Goal: Information Seeking & Learning: Learn about a topic

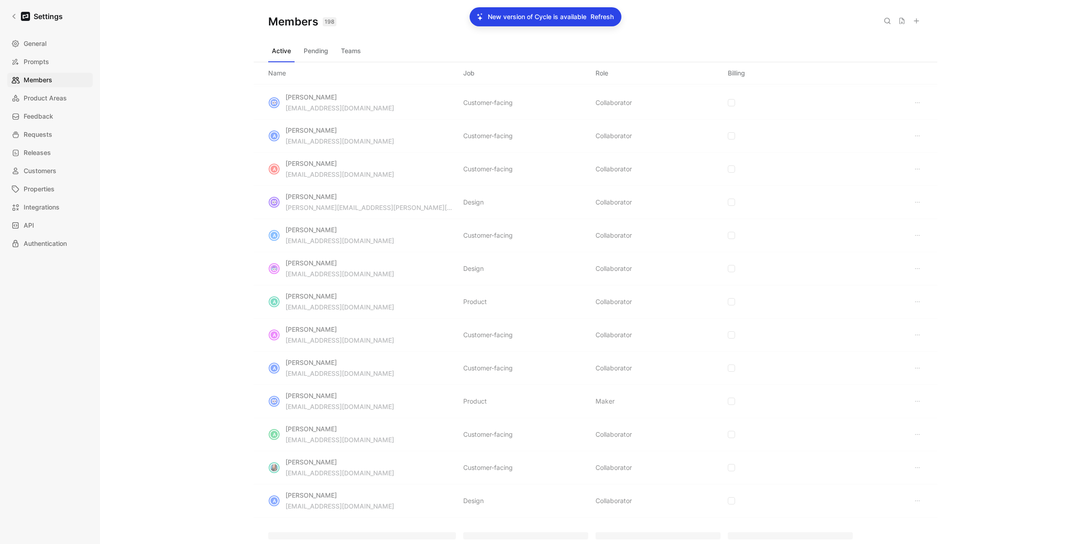
scroll to position [207, 0]
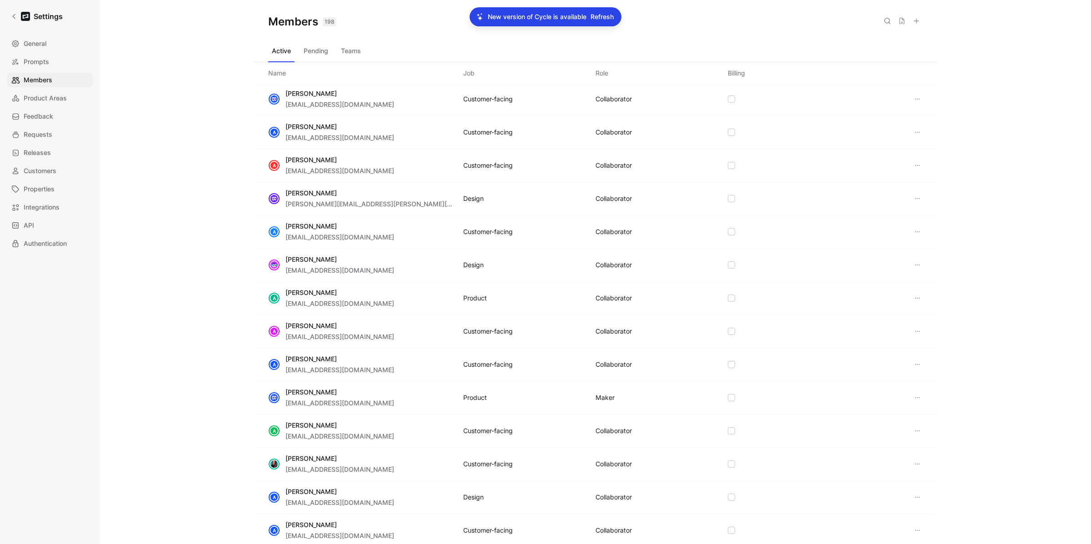
click at [320, 58] on div "Active Pending Teams" at bounding box center [595, 53] width 655 height 18
click at [320, 50] on button "Pending" at bounding box center [316, 51] width 32 height 15
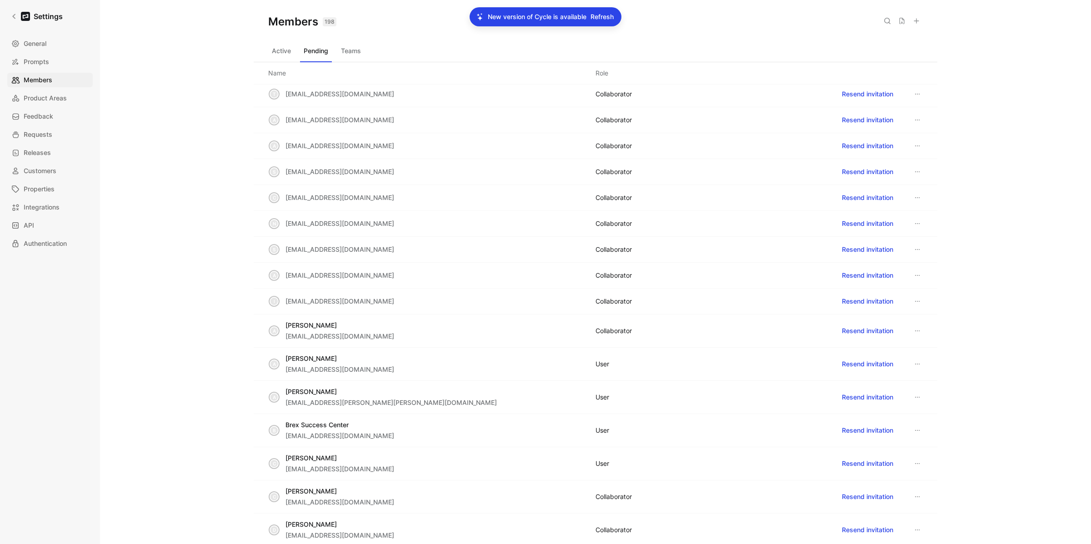
scroll to position [625, 0]
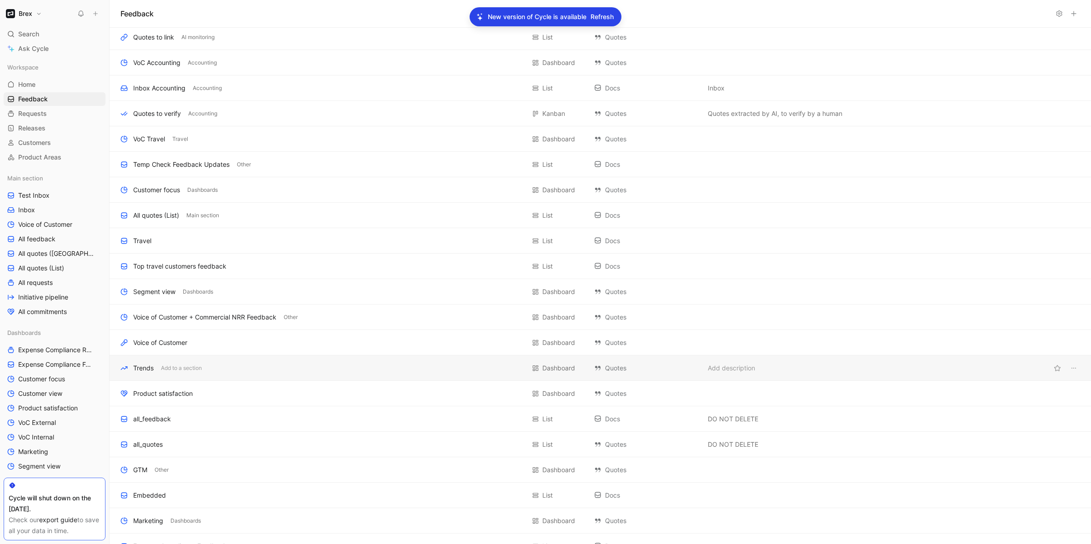
scroll to position [1085, 0]
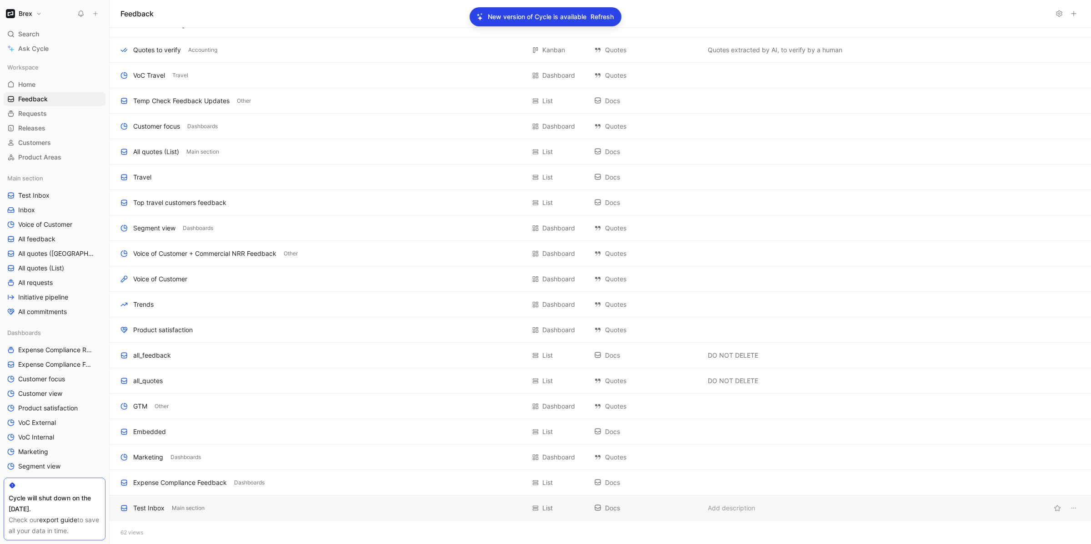
click at [155, 507] on div "Test Inbox" at bounding box center [148, 508] width 31 height 11
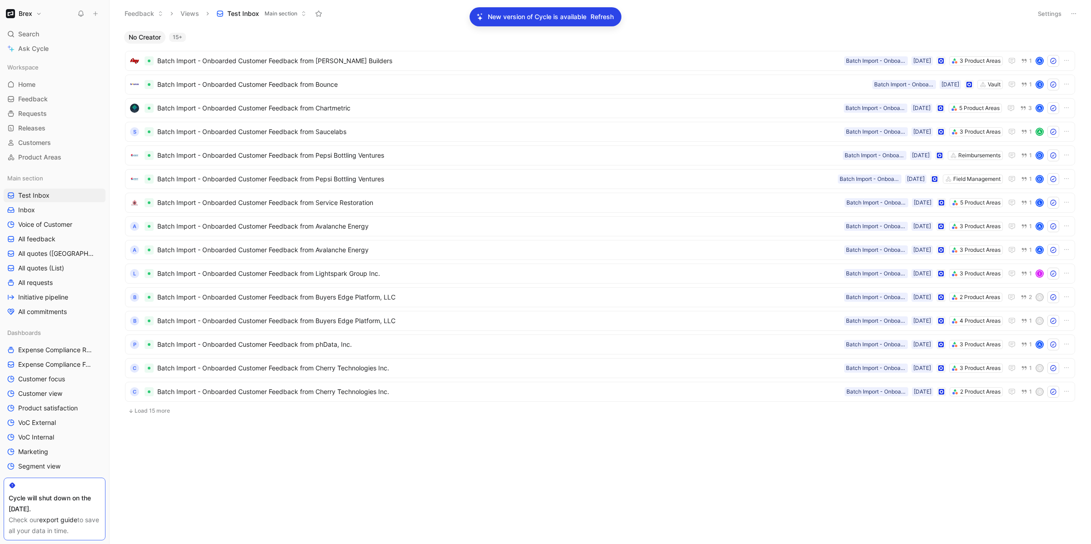
click at [1053, 11] on button "Settings" at bounding box center [1050, 13] width 32 height 13
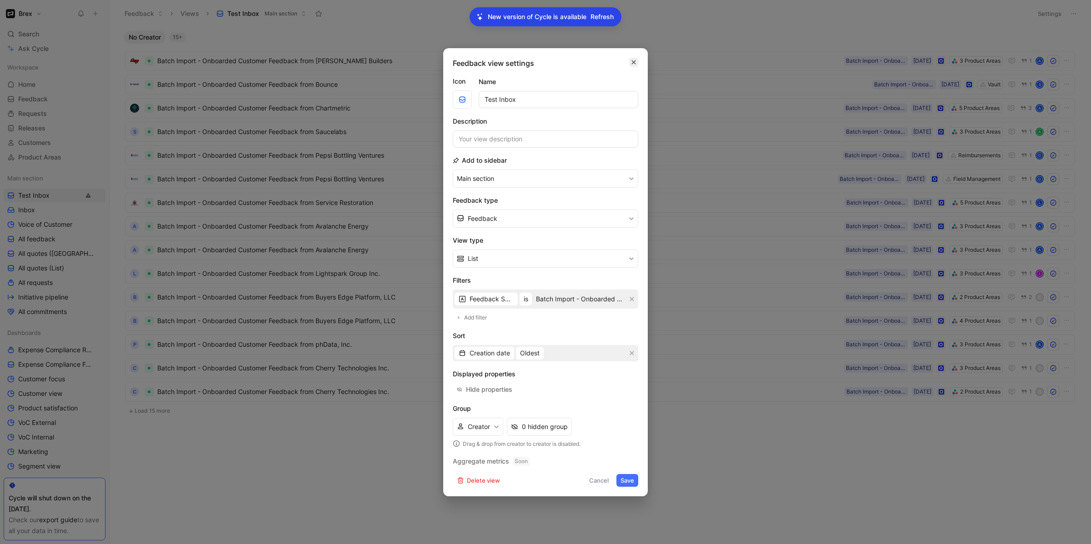
click at [635, 60] on icon "button" at bounding box center [633, 62] width 5 height 7
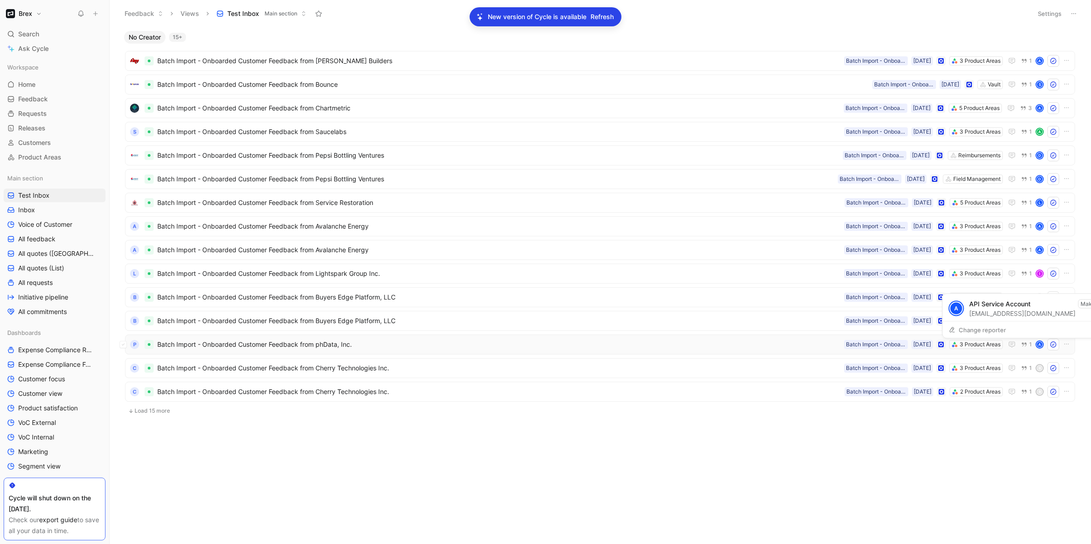
click at [1040, 344] on div "A" at bounding box center [1039, 344] width 6 height 6
click at [800, 62] on span "Batch Import - Onboarded Customer Feedback from Holtz Builders" at bounding box center [498, 60] width 683 height 11
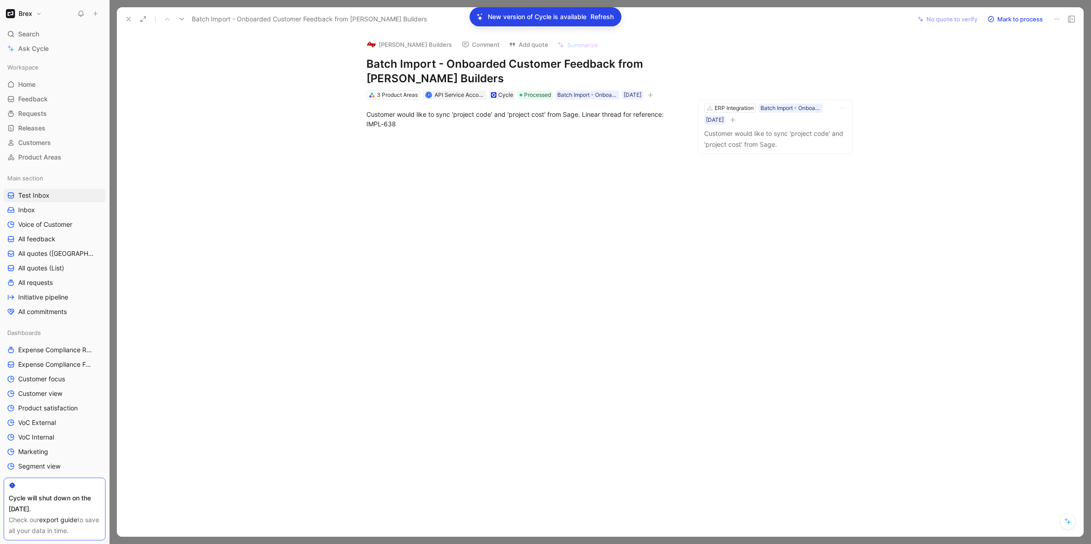
click at [127, 20] on icon at bounding box center [128, 18] width 7 height 7
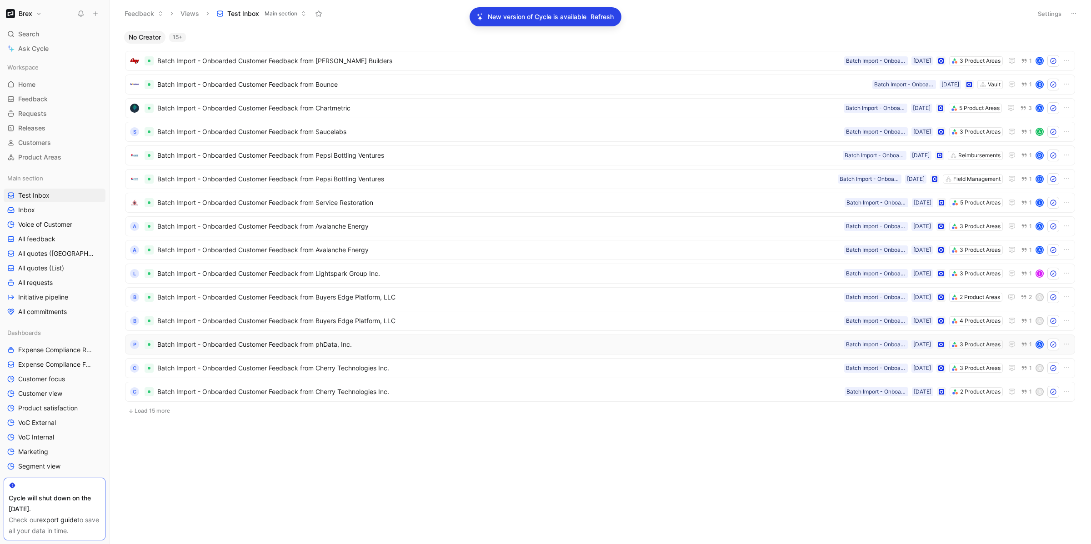
click at [142, 412] on button "Load 15 more" at bounding box center [600, 410] width 950 height 11
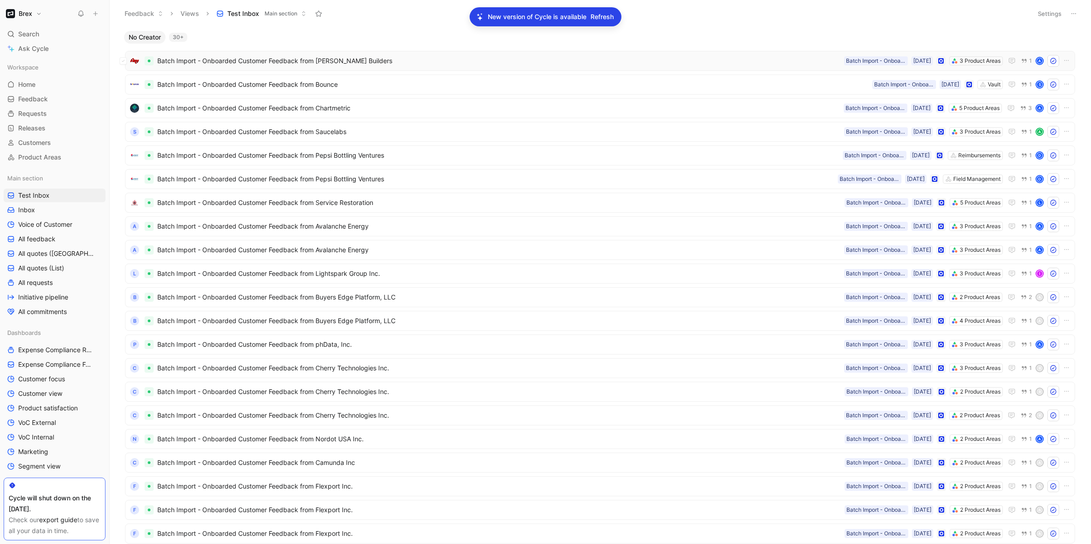
click at [236, 60] on span "Batch Import - Onboarded Customer Feedback from Holtz Builders" at bounding box center [498, 60] width 683 height 11
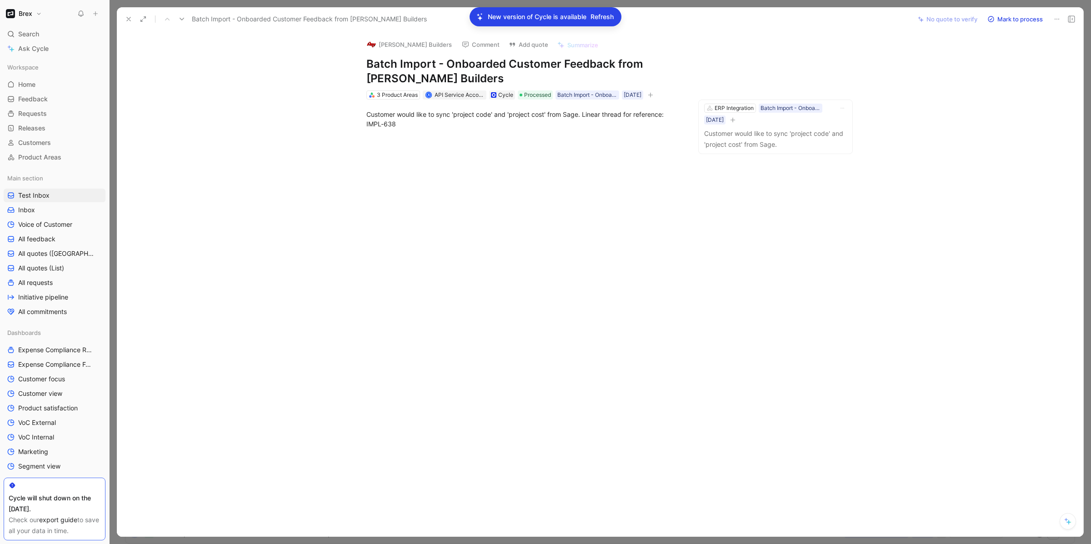
click at [127, 19] on icon at bounding box center [128, 18] width 7 height 7
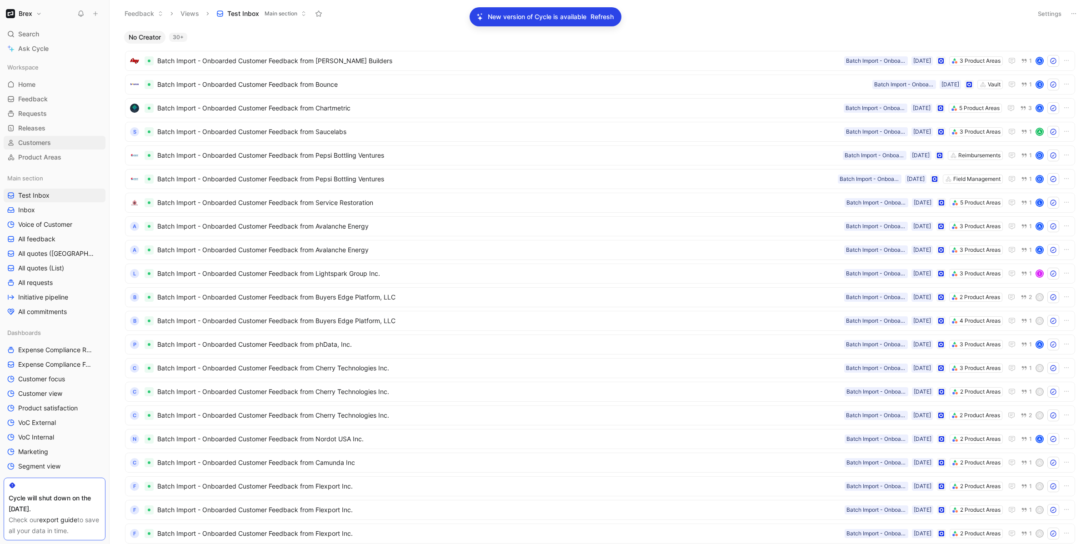
click at [29, 142] on span "Customers" at bounding box center [34, 142] width 33 height 9
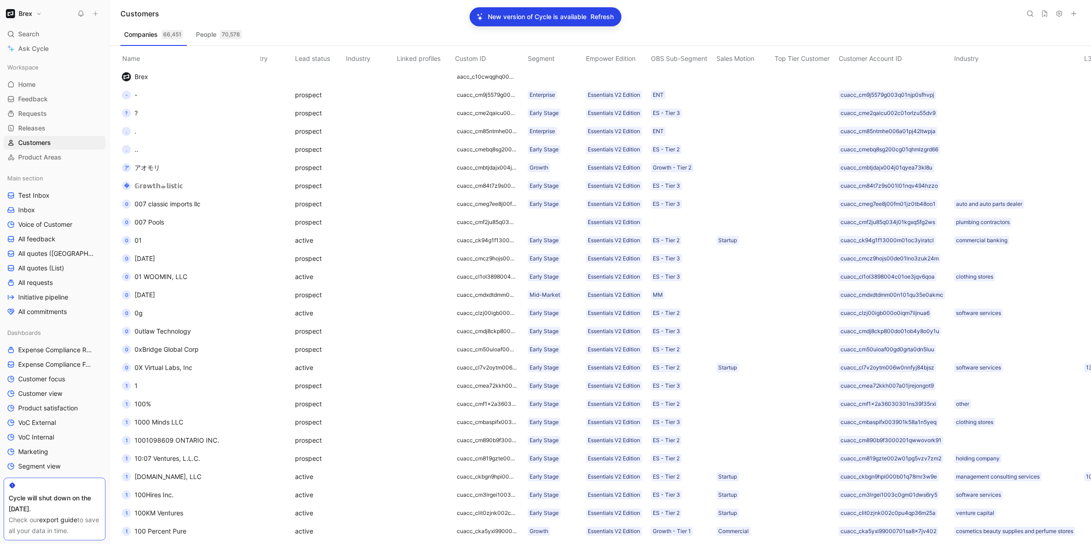
scroll to position [0, 330]
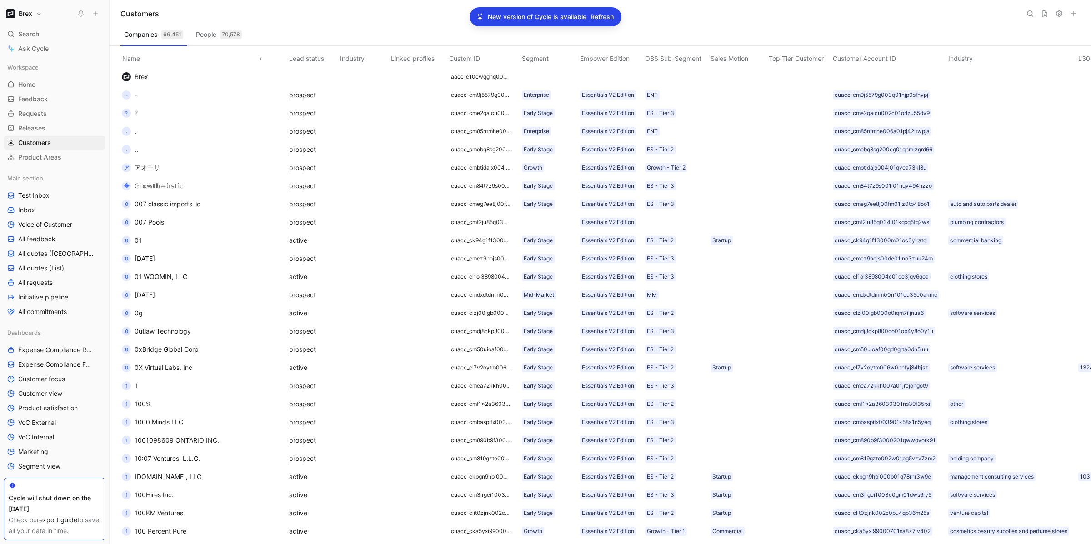
drag, startPoint x: 768, startPoint y: 58, endPoint x: 829, endPoint y: 61, distance: 61.4
click at [829, 61] on th "Top Tier Customer" at bounding box center [799, 57] width 64 height 22
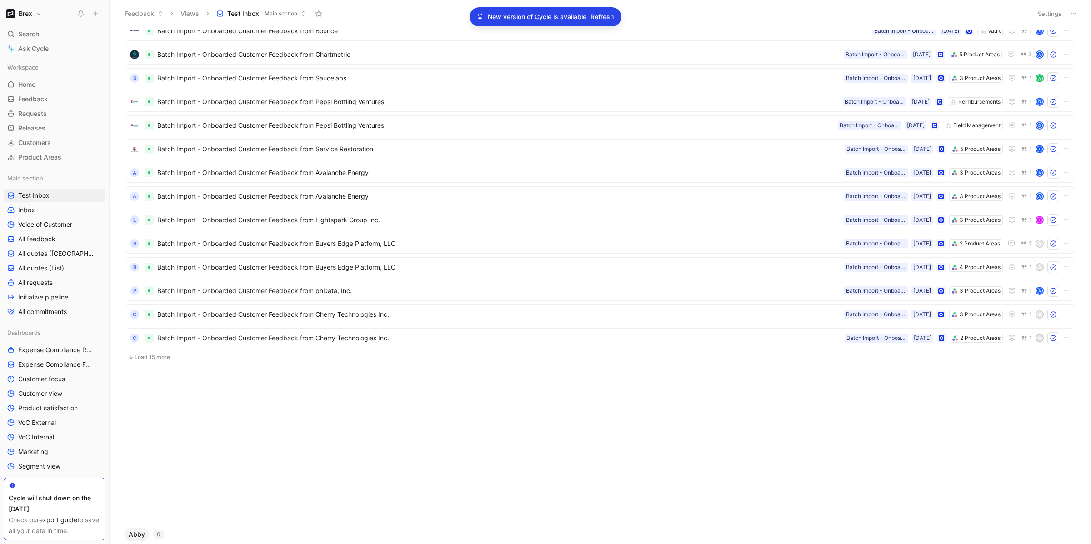
scroll to position [54, 0]
click at [141, 358] on button "Load 15 more" at bounding box center [600, 357] width 950 height 11
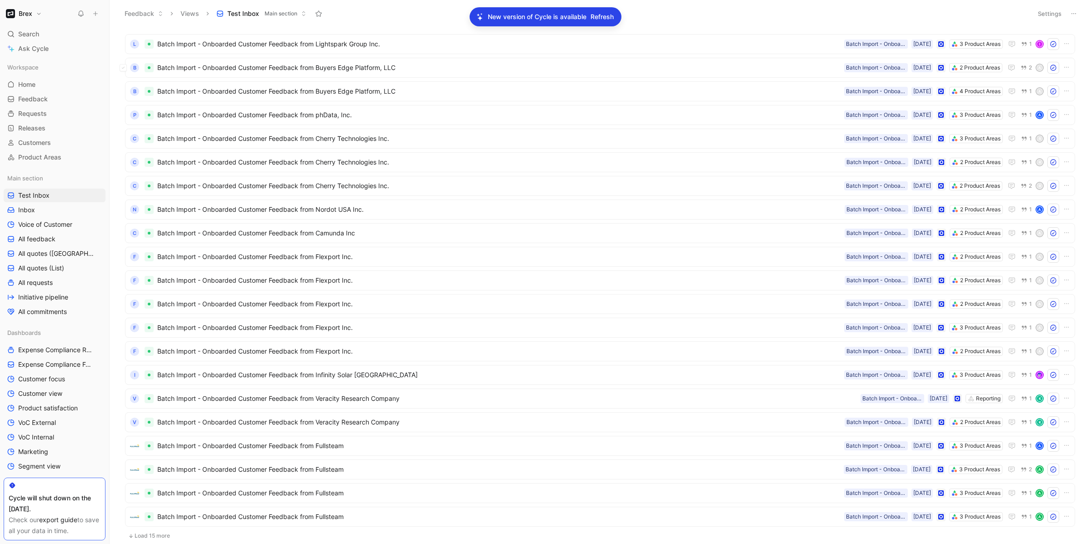
scroll to position [0, 0]
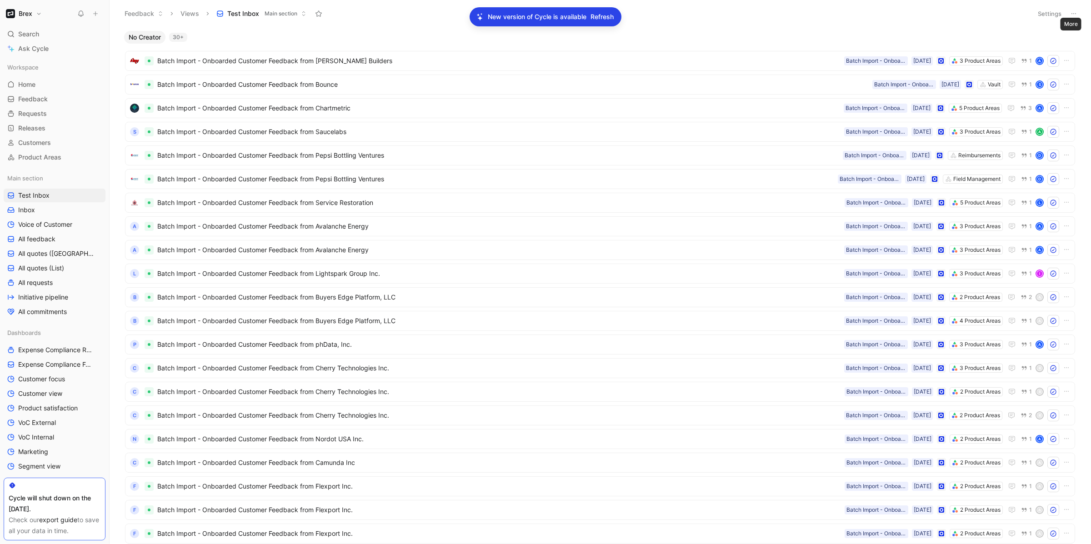
click at [1047, 17] on button "Settings" at bounding box center [1050, 13] width 32 height 13
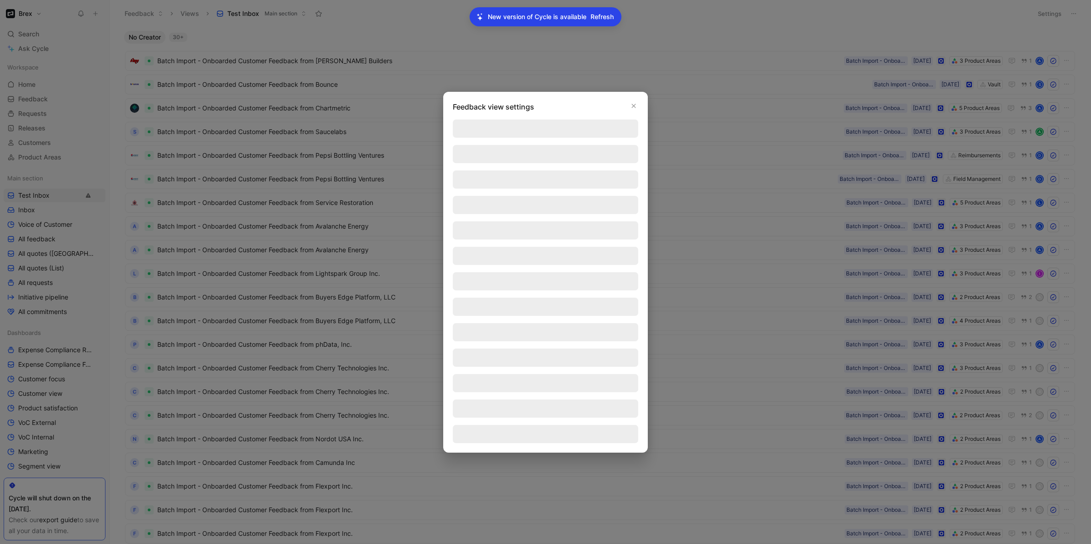
drag, startPoint x: 633, startPoint y: 104, endPoint x: 665, endPoint y: 106, distance: 31.9
click at [633, 104] on icon "button" at bounding box center [633, 105] width 5 height 7
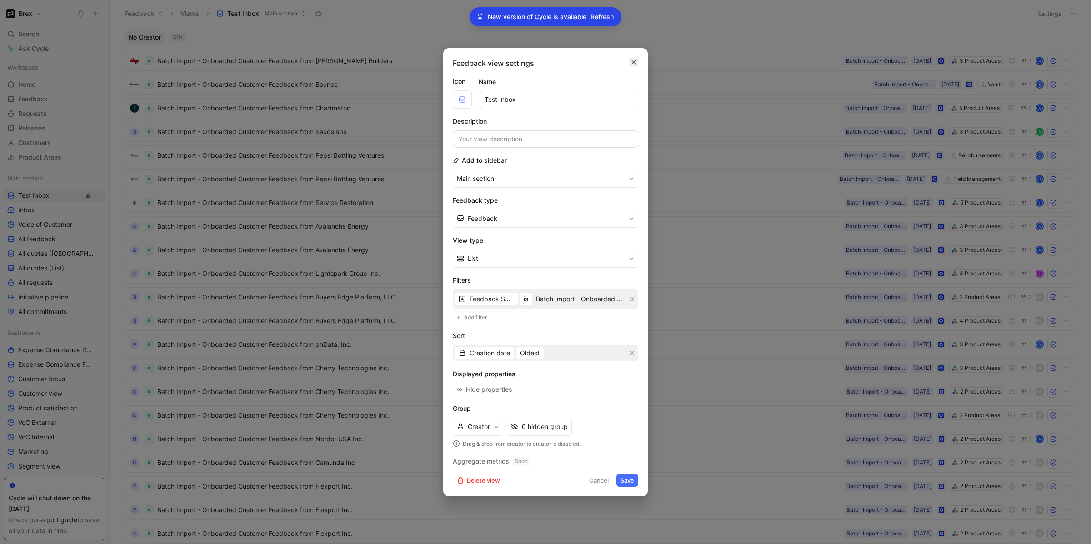
click at [635, 59] on icon "button" at bounding box center [633, 62] width 5 height 7
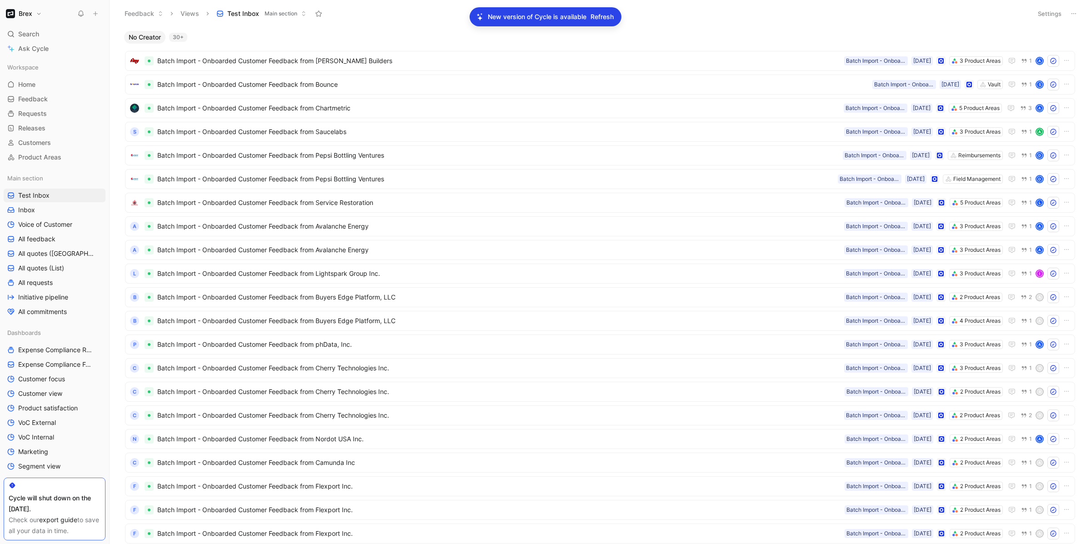
click at [1052, 15] on button "Settings" at bounding box center [1050, 13] width 32 height 13
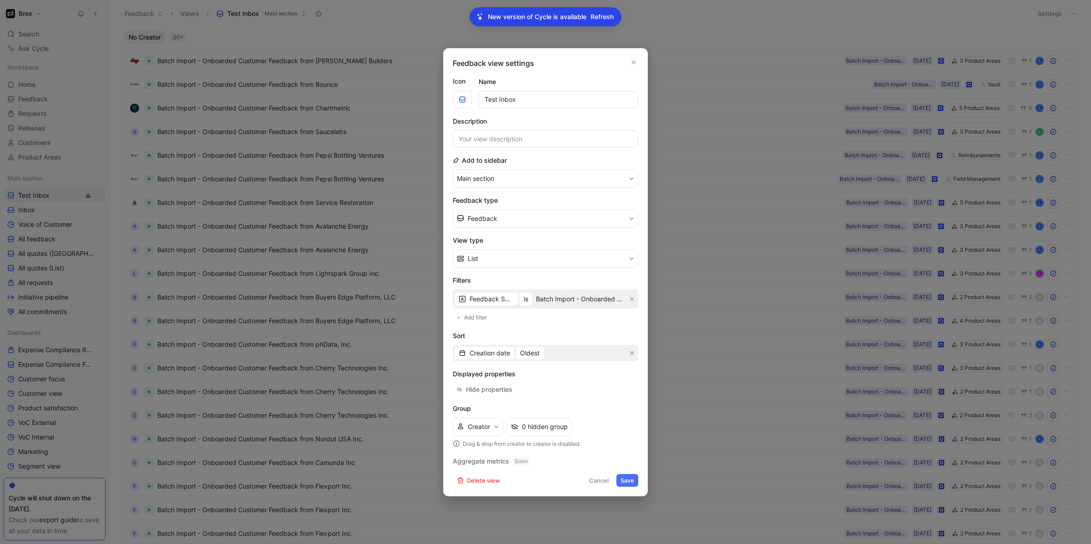
click at [556, 299] on input "Batch Import - Onboarded Customer" at bounding box center [580, 298] width 92 height 15
click at [635, 59] on icon "button" at bounding box center [633, 62] width 5 height 7
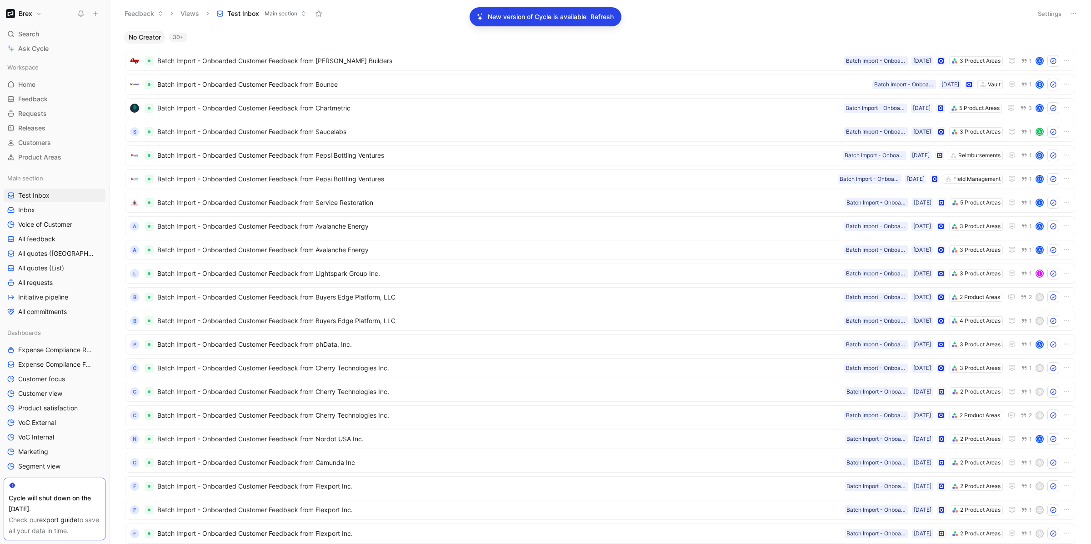
click at [1051, 14] on button "Settings" at bounding box center [1050, 13] width 32 height 13
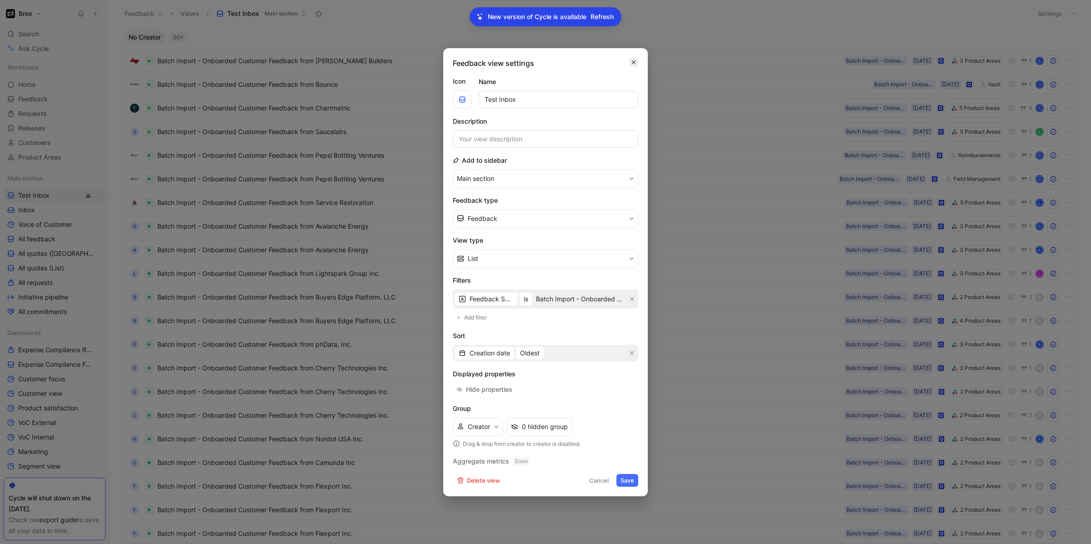
click at [635, 60] on icon "button" at bounding box center [634, 62] width 4 height 4
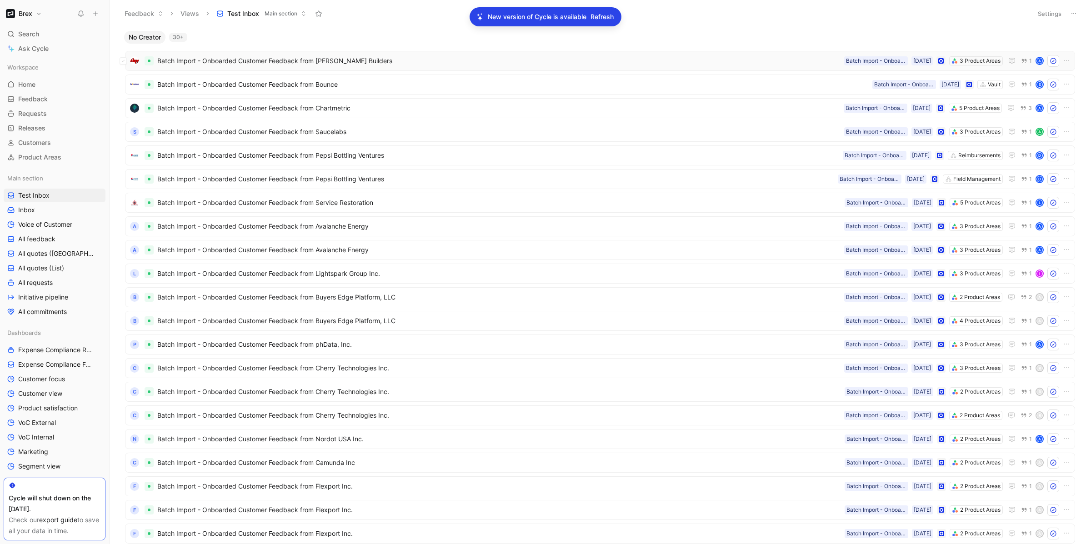
click at [291, 63] on span "Batch Import - Onboarded Customer Feedback from Holtz Builders" at bounding box center [498, 60] width 683 height 11
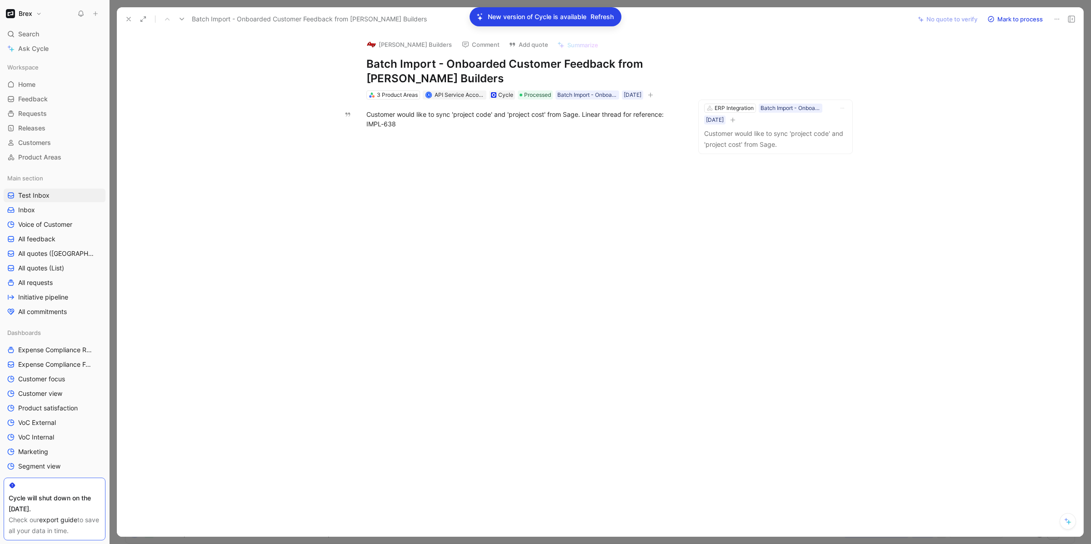
click at [128, 17] on icon at bounding box center [128, 18] width 7 height 7
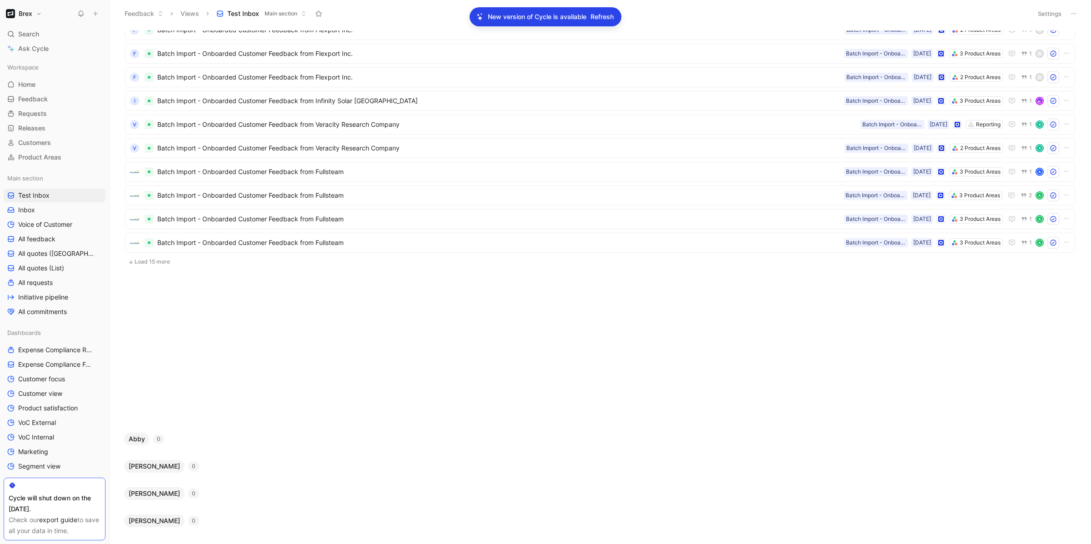
scroll to position [557, 0]
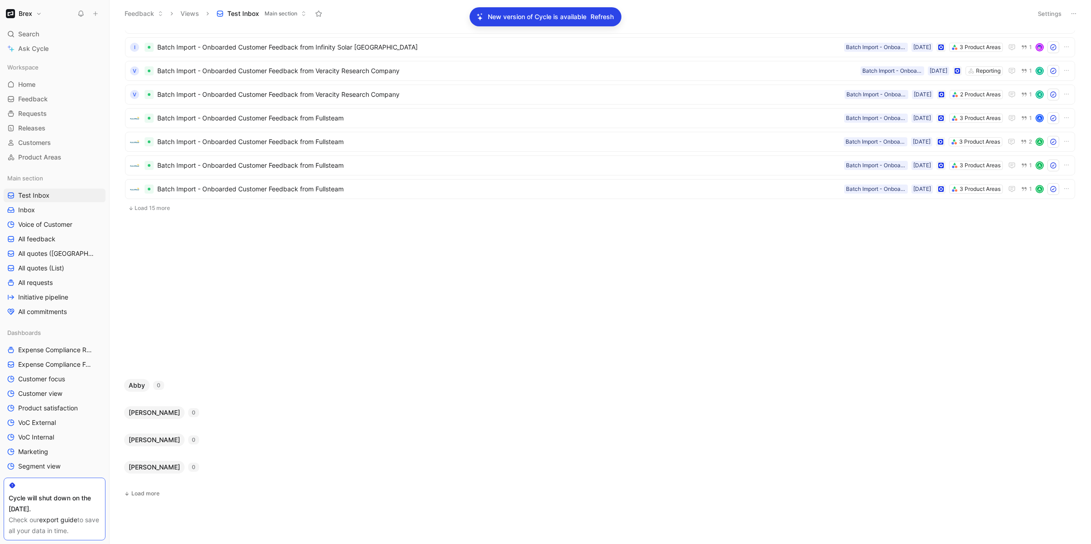
click at [150, 211] on button "Load 15 more" at bounding box center [600, 208] width 950 height 11
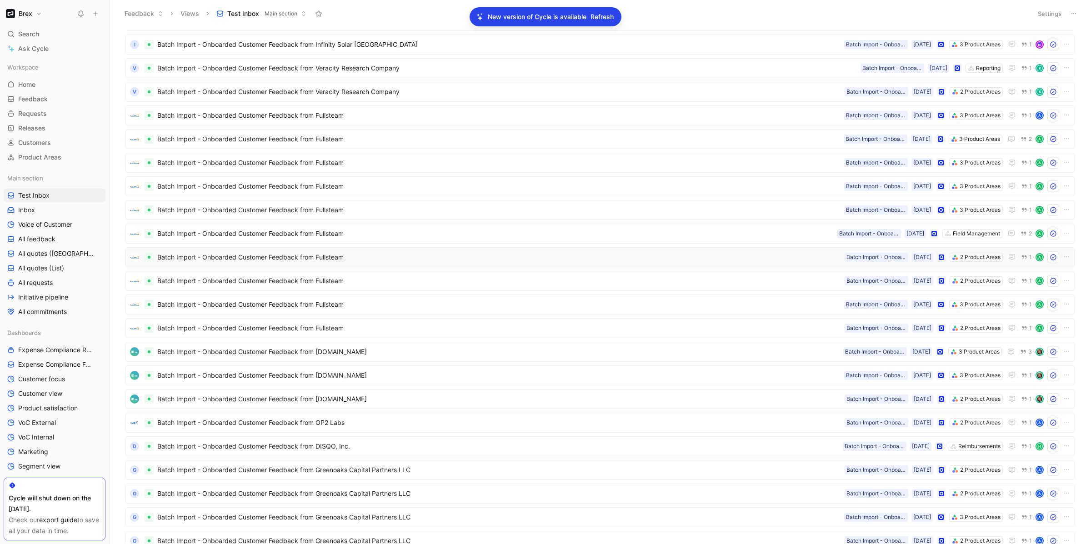
scroll to position [912, 0]
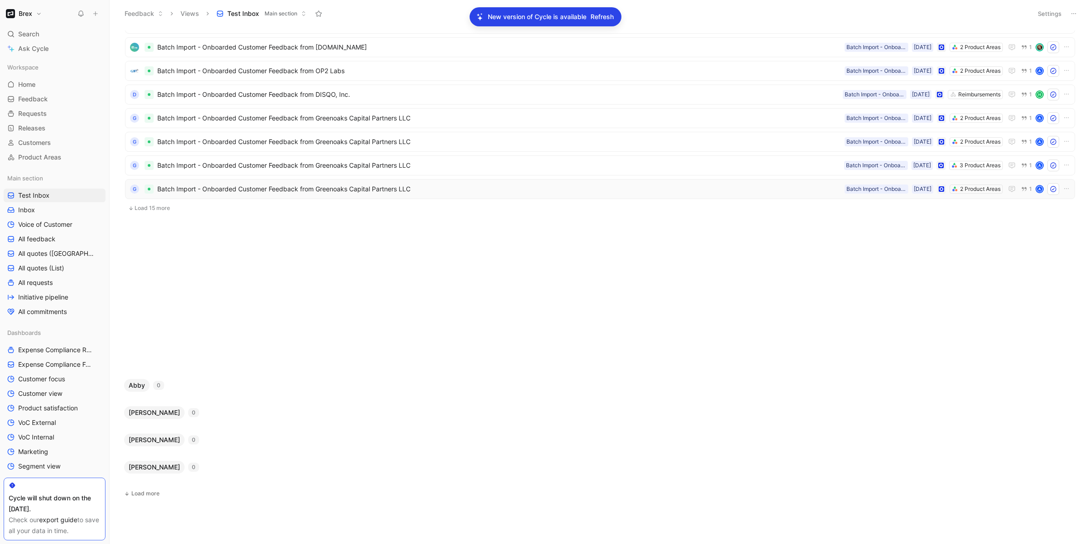
click at [149, 198] on div "G Batch Import - Onboarded Customer Feedback from Greenoaks Capital Partners LL…" at bounding box center [600, 189] width 950 height 20
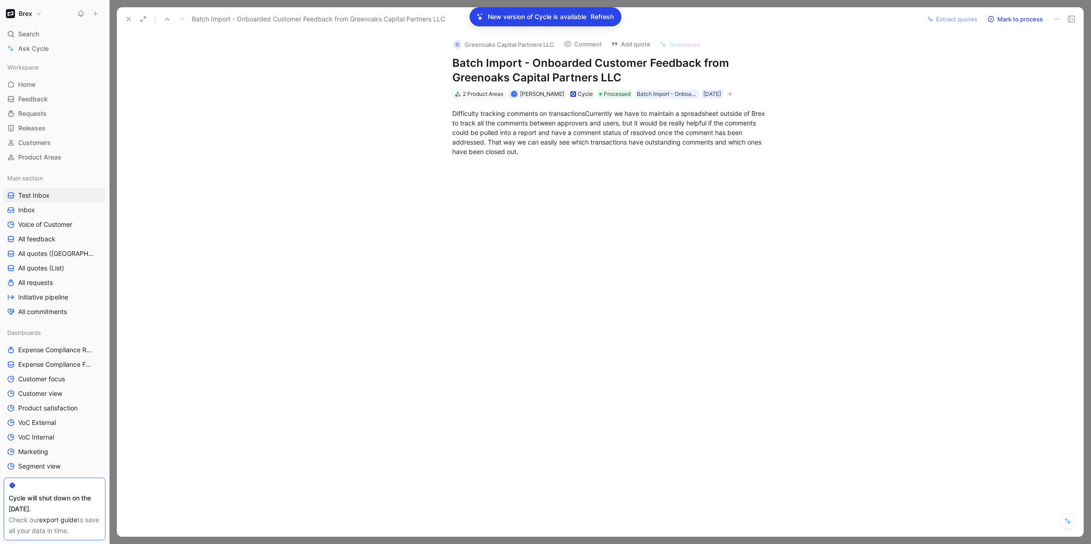
click at [124, 6] on div at bounding box center [600, 272] width 981 height 544
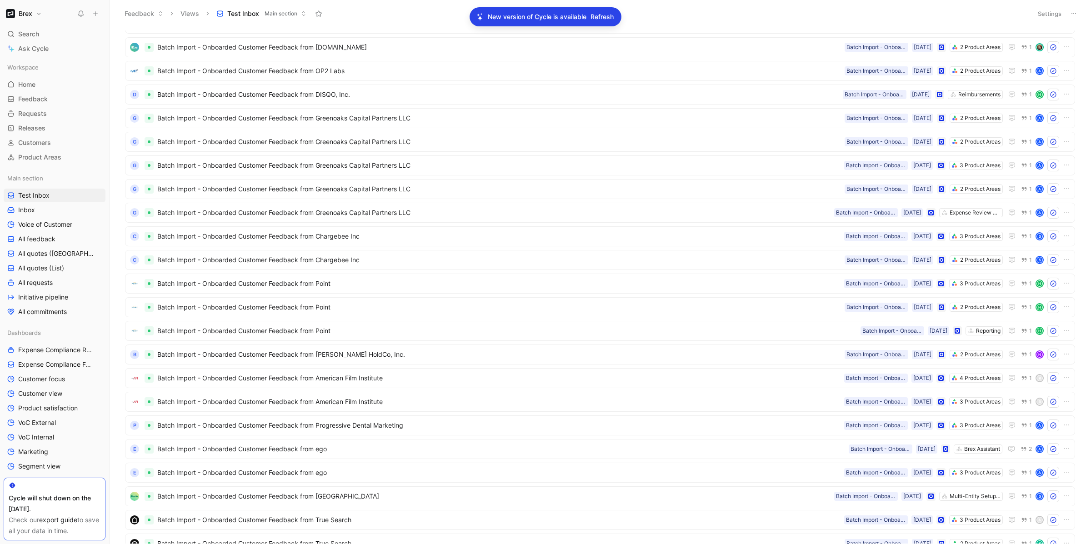
click at [124, 17] on button "Feedback" at bounding box center [143, 14] width 47 height 14
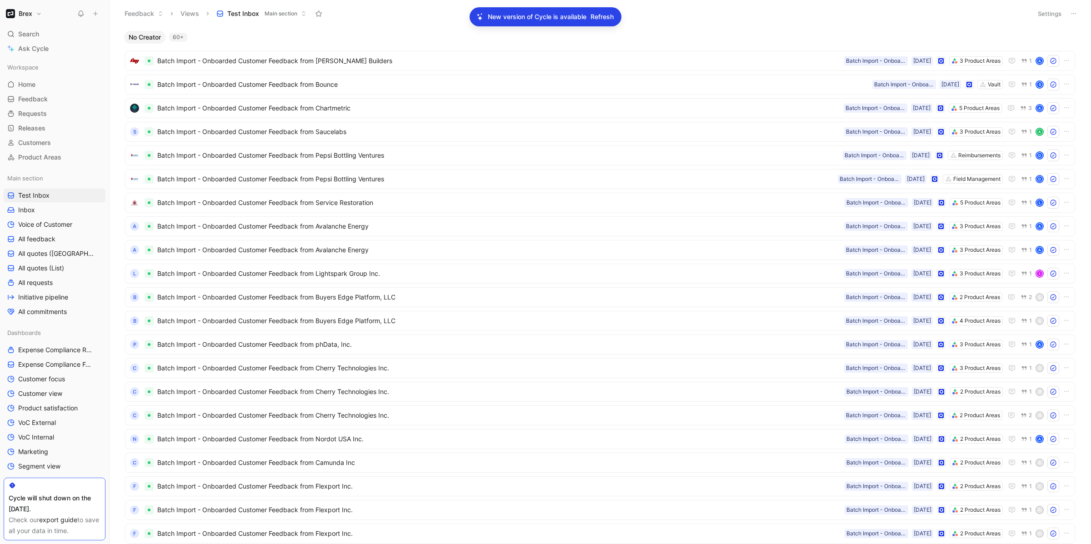
click at [1044, 15] on button "Settings" at bounding box center [1050, 13] width 32 height 13
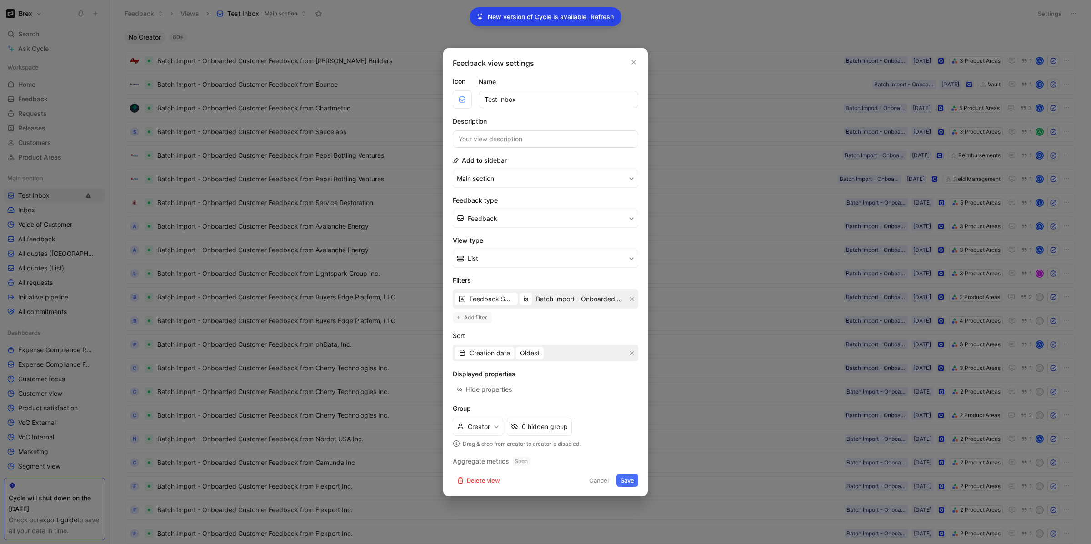
click at [480, 319] on span "Add filter" at bounding box center [476, 317] width 24 height 9
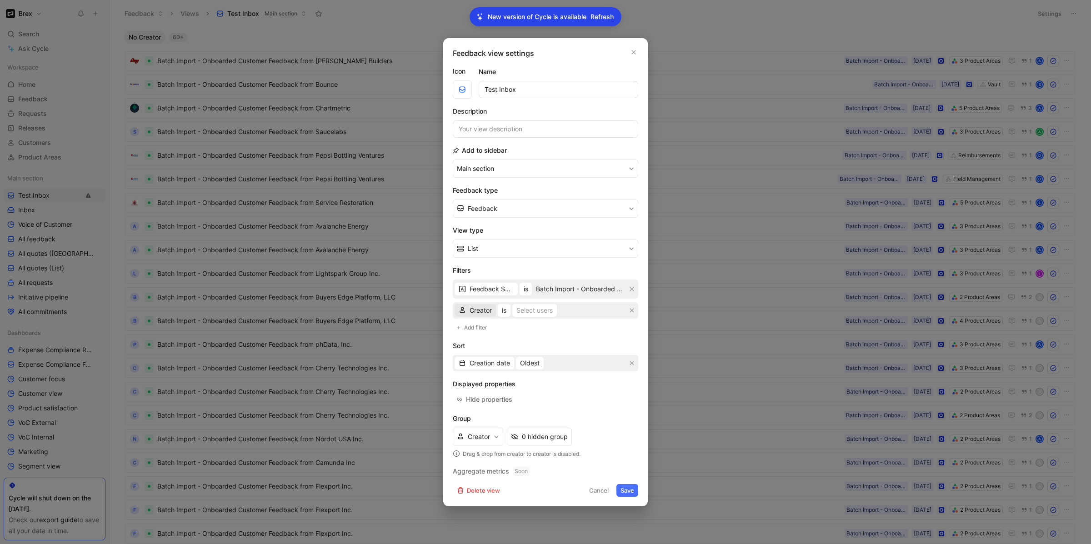
click at [477, 310] on span "Creator" at bounding box center [481, 310] width 22 height 11
click at [631, 314] on button "button" at bounding box center [631, 310] width 9 height 9
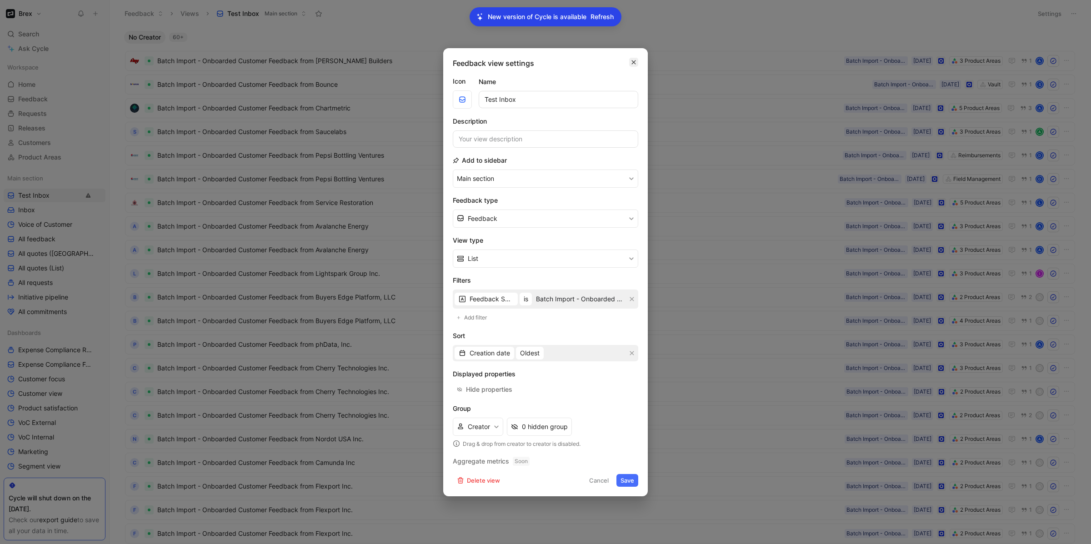
click at [634, 61] on icon "button" at bounding box center [634, 62] width 4 height 4
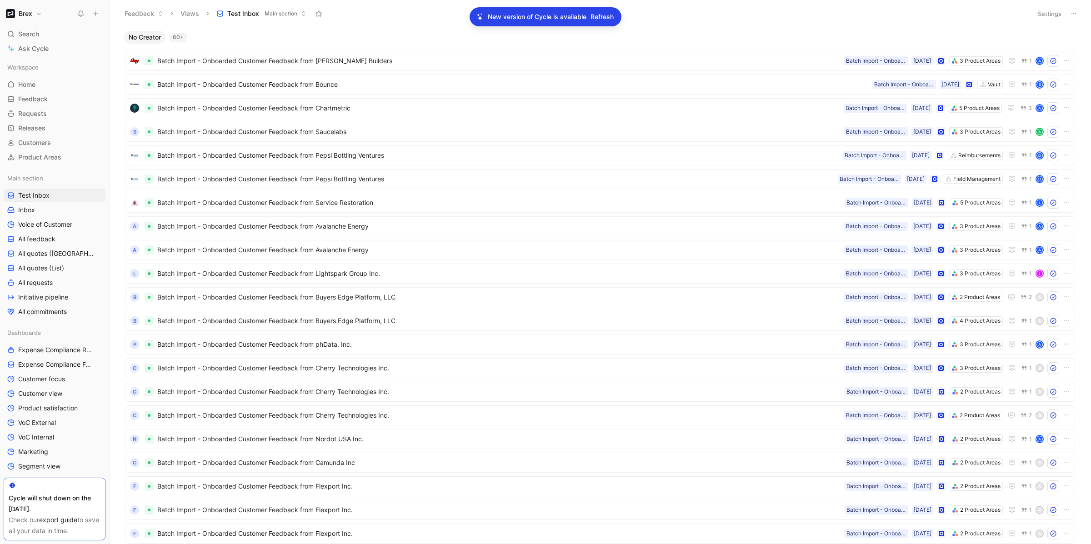
click at [177, 36] on div "60+" at bounding box center [178, 37] width 18 height 9
click at [637, 61] on span "Batch Import - Onboarded Customer Feedback from Holtz Builders" at bounding box center [498, 60] width 683 height 11
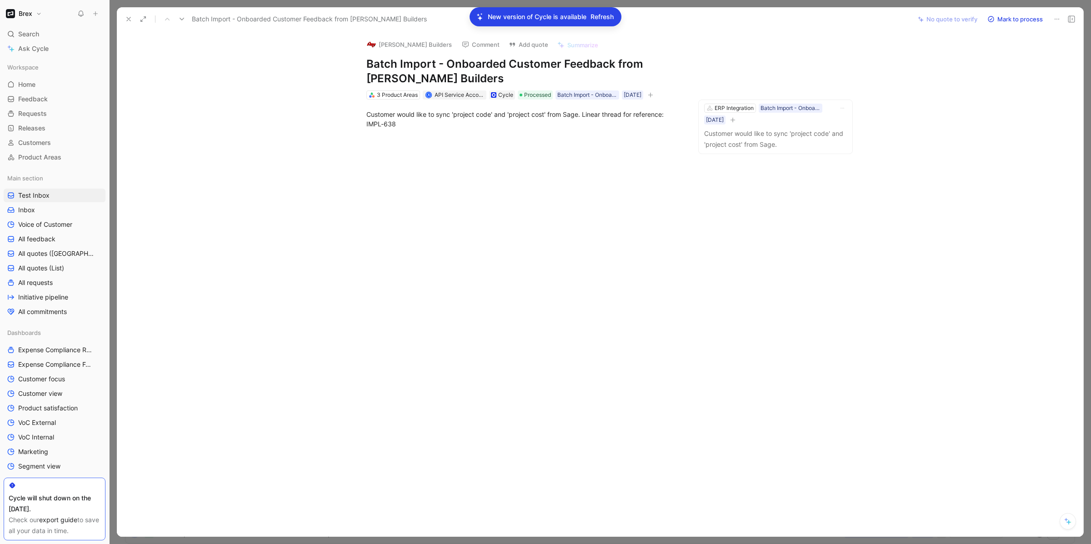
click at [653, 97] on icon "button" at bounding box center [650, 94] width 5 height 5
click at [600, 100] on div "Customer would like to sync 'project code' and 'project cost' from Sage. Linear…" at bounding box center [523, 119] width 775 height 39
click at [599, 94] on div "Batch Import - Onboarded Customer" at bounding box center [587, 94] width 60 height 9
click at [865, 5] on div at bounding box center [600, 272] width 981 height 544
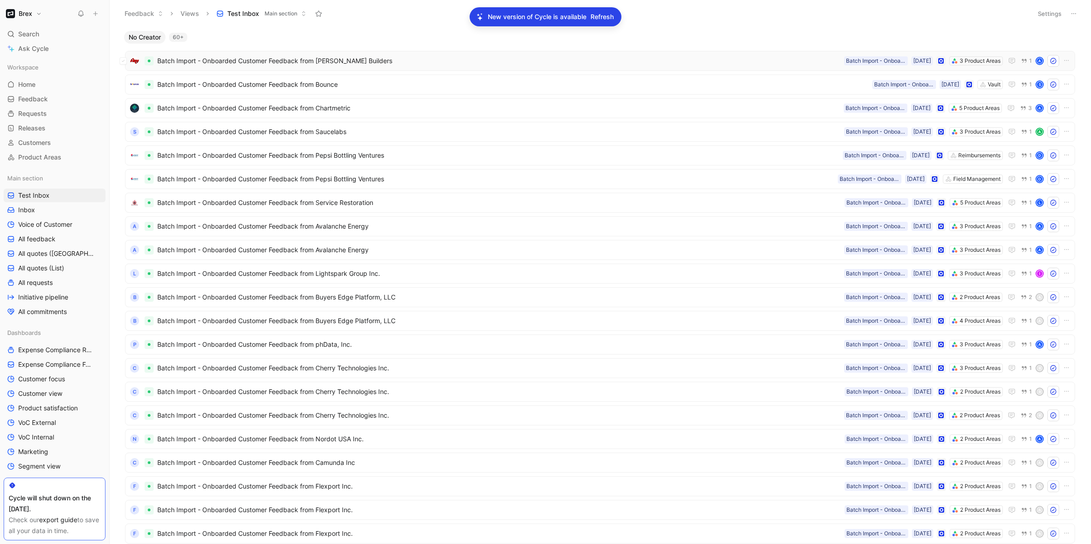
click at [375, 65] on span "Batch Import - Onboarded Customer Feedback from Holtz Builders" at bounding box center [498, 60] width 683 height 11
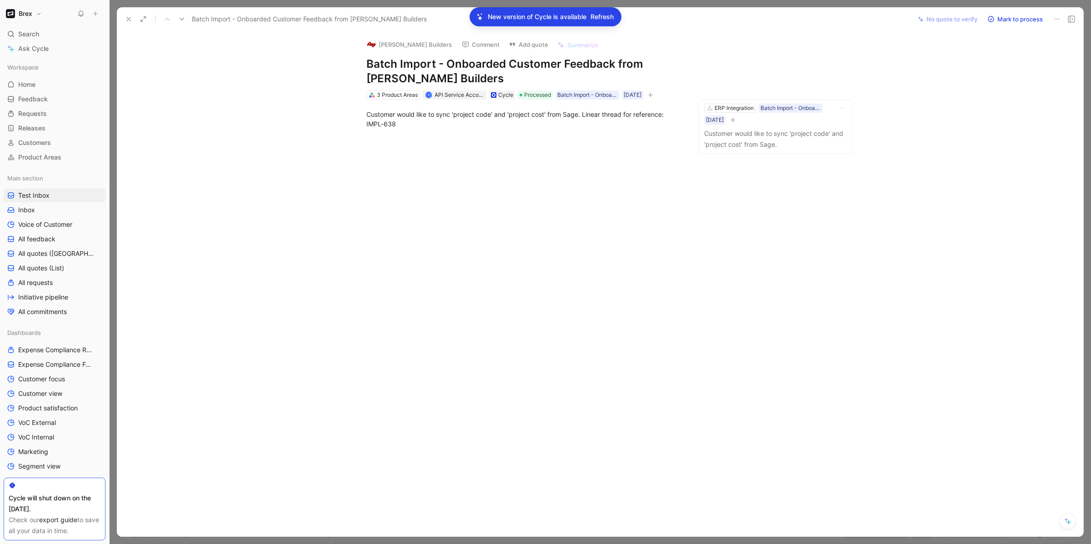
click at [125, 20] on icon at bounding box center [128, 18] width 7 height 7
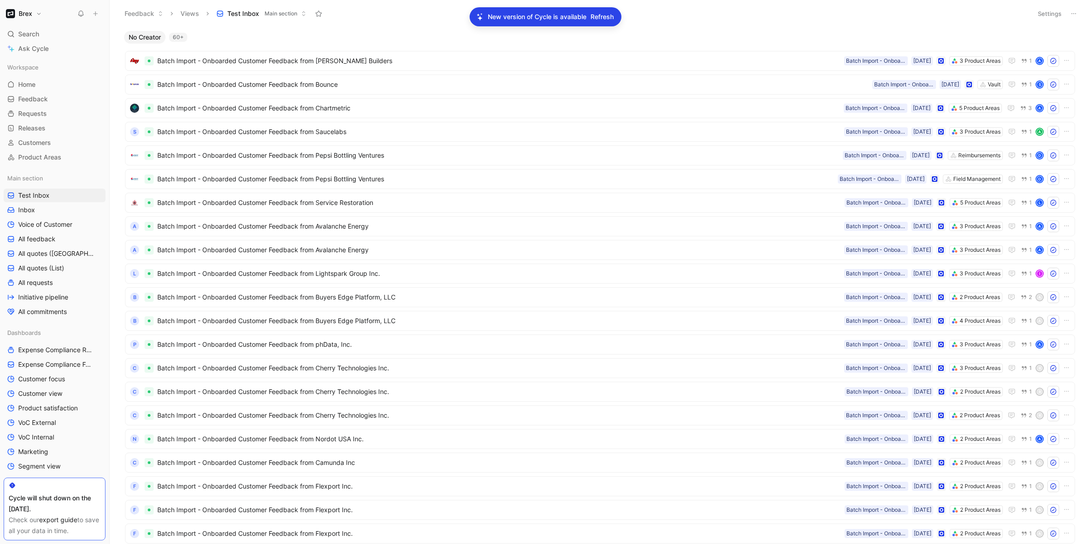
click at [1048, 17] on button "Settings" at bounding box center [1050, 13] width 32 height 13
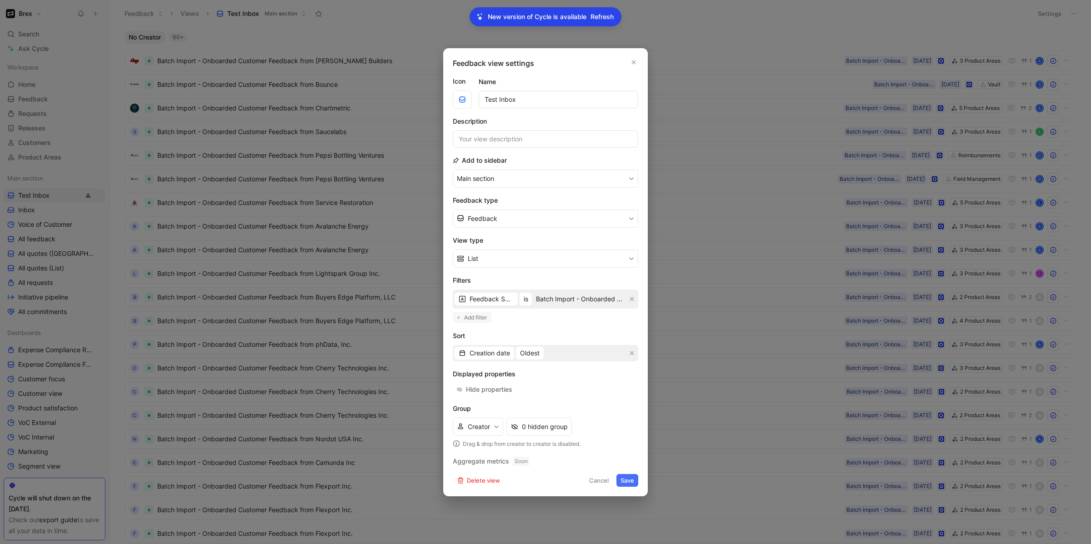
click at [473, 319] on span "Add filter" at bounding box center [476, 317] width 24 height 9
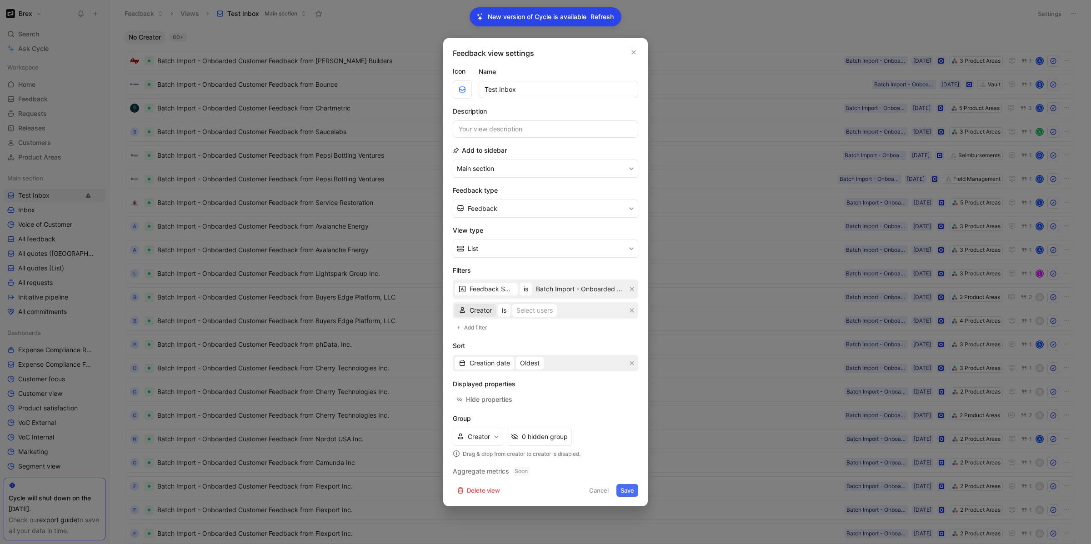
click at [472, 307] on span "Creator" at bounding box center [481, 310] width 22 height 11
click at [630, 311] on icon "button" at bounding box center [631, 310] width 5 height 5
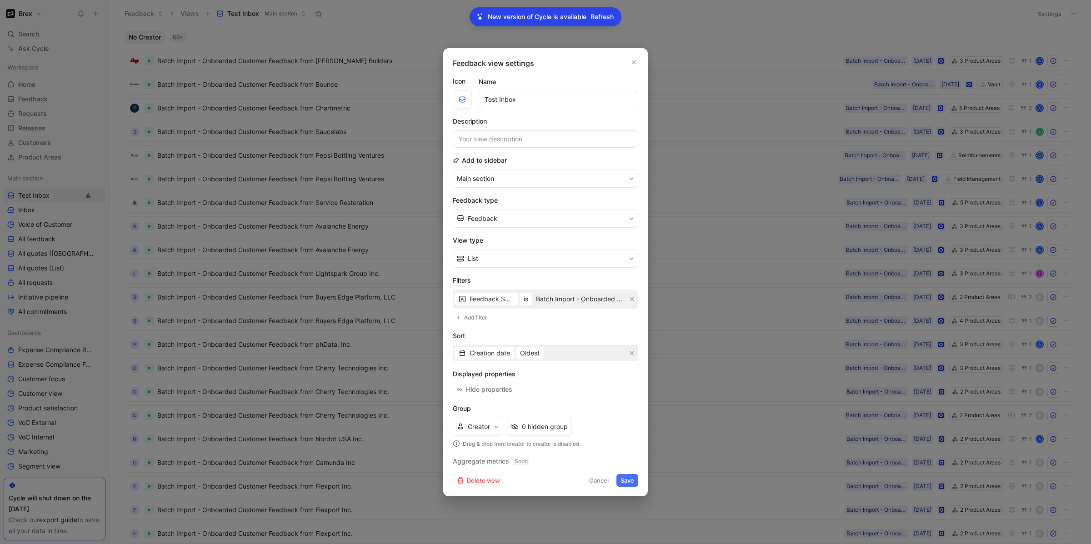
click at [642, 66] on div "Feedback view settings Icon Name Test Inbox Description Add to sidebar Main sec…" at bounding box center [545, 272] width 205 height 448
click at [633, 58] on button "button" at bounding box center [633, 62] width 9 height 9
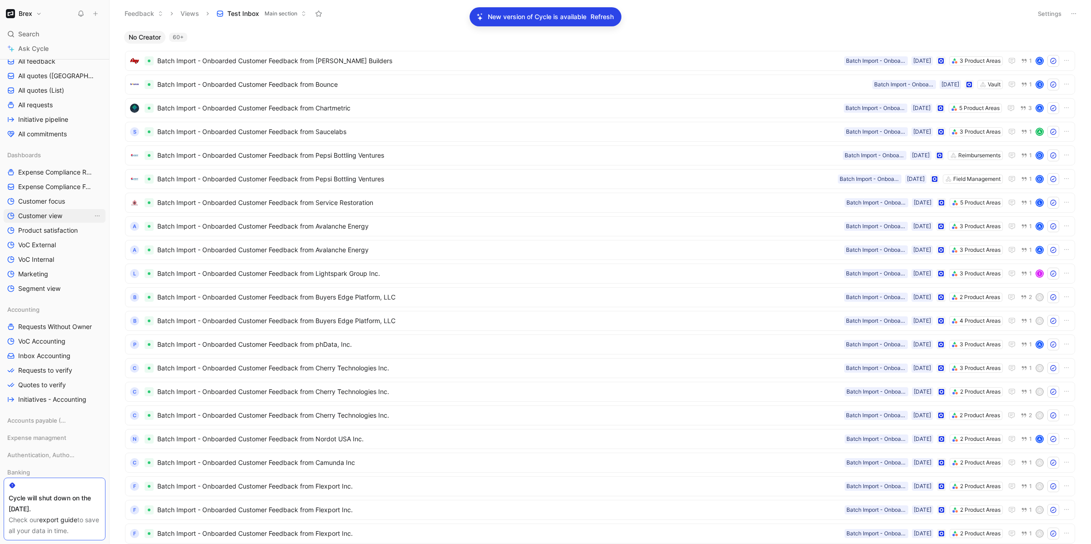
scroll to position [180, 0]
click at [46, 342] on span "VoC Accounting" at bounding box center [41, 339] width 47 height 9
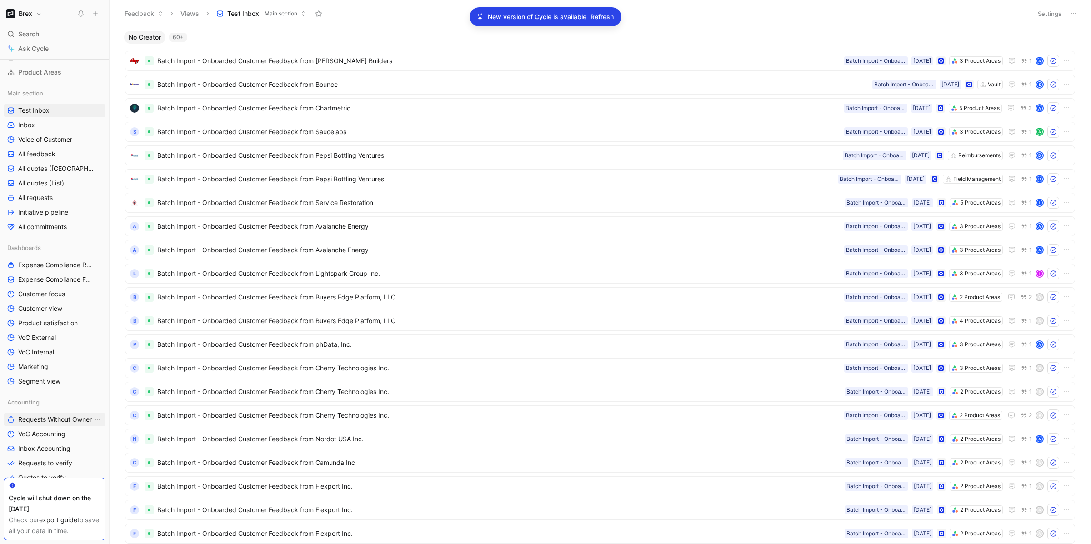
scroll to position [83, 0]
click at [48, 293] on span "Customer focus" at bounding box center [41, 295] width 47 height 9
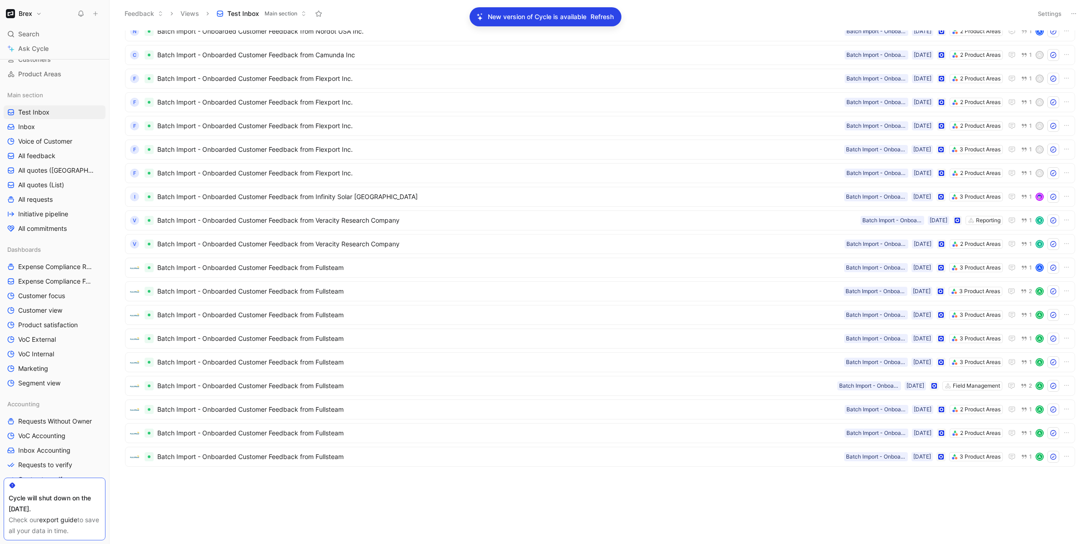
scroll to position [0, 0]
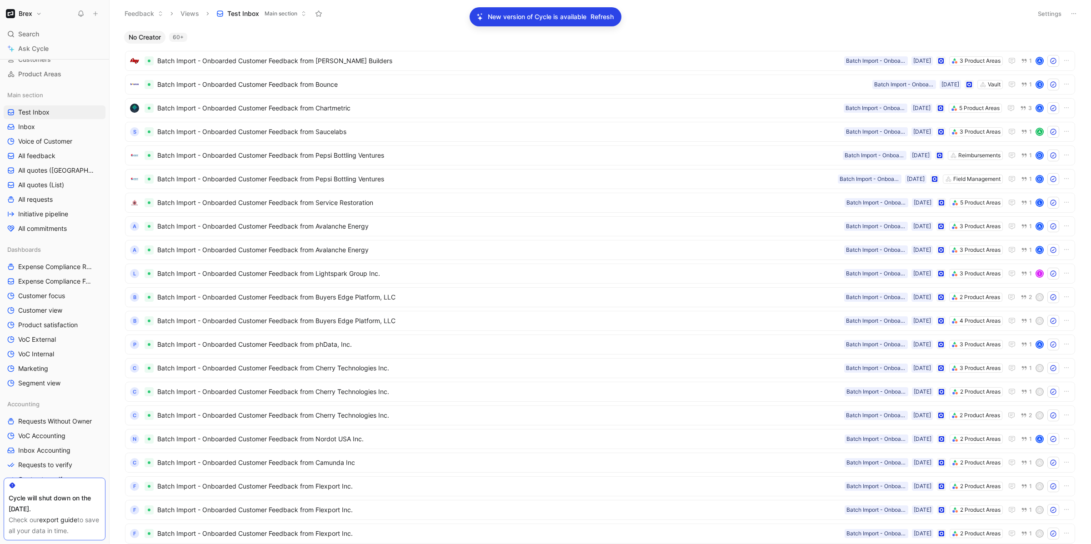
click at [606, 17] on span "Refresh" at bounding box center [601, 16] width 23 height 11
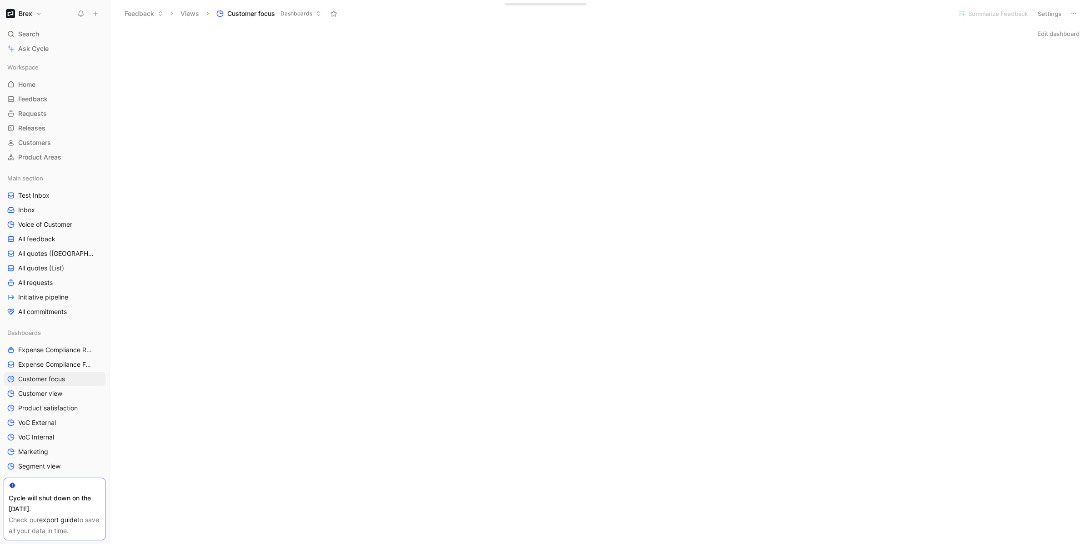
click at [1045, 35] on button "Edit dashboard" at bounding box center [1058, 33] width 50 height 13
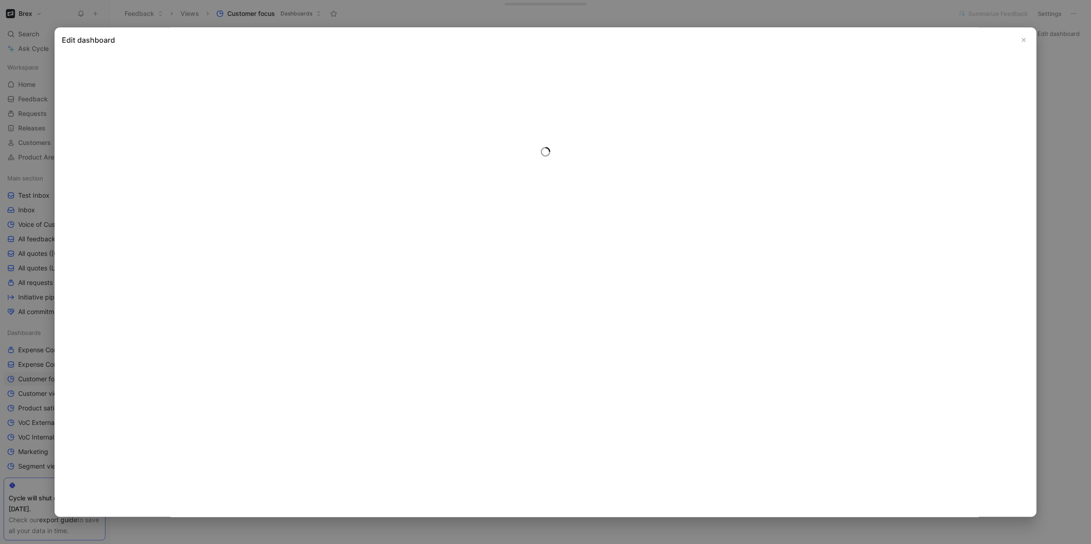
click at [1026, 41] on icon "Close" at bounding box center [1023, 40] width 6 height 6
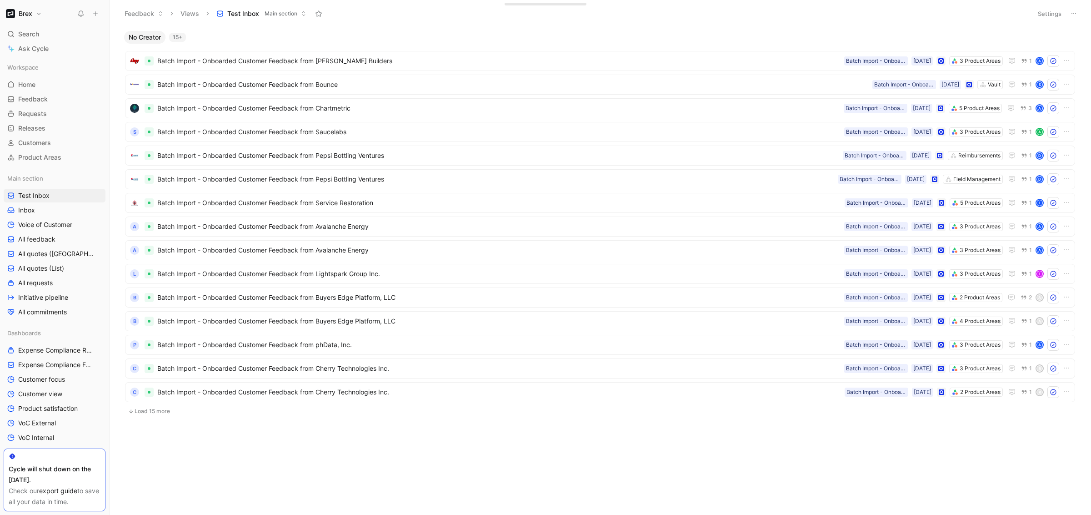
click at [26, 17] on h1 "Brex" at bounding box center [26, 14] width 14 height 8
click at [52, 95] on div "Workspace settings G then S" at bounding box center [62, 93] width 112 height 15
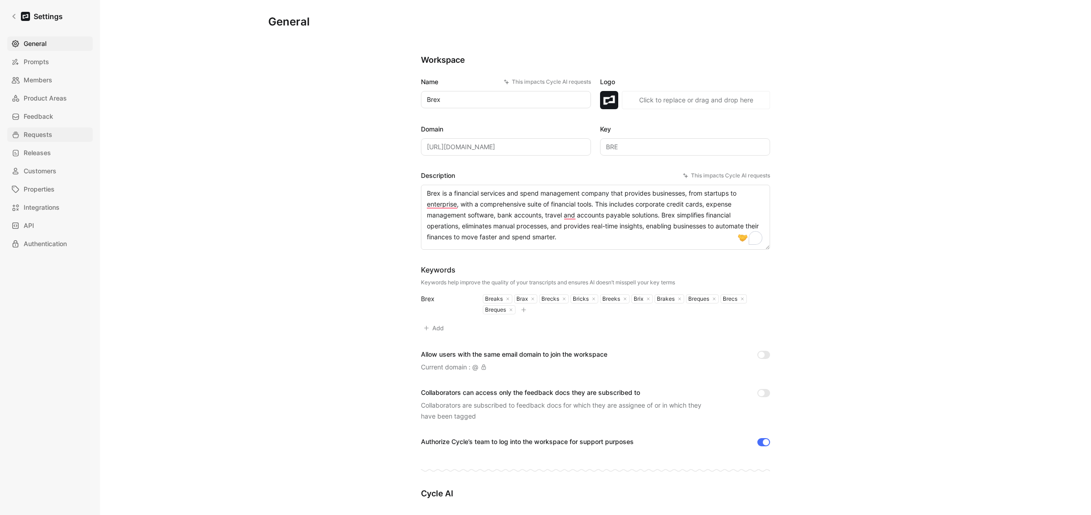
click at [38, 130] on span "Requests" at bounding box center [38, 134] width 29 height 11
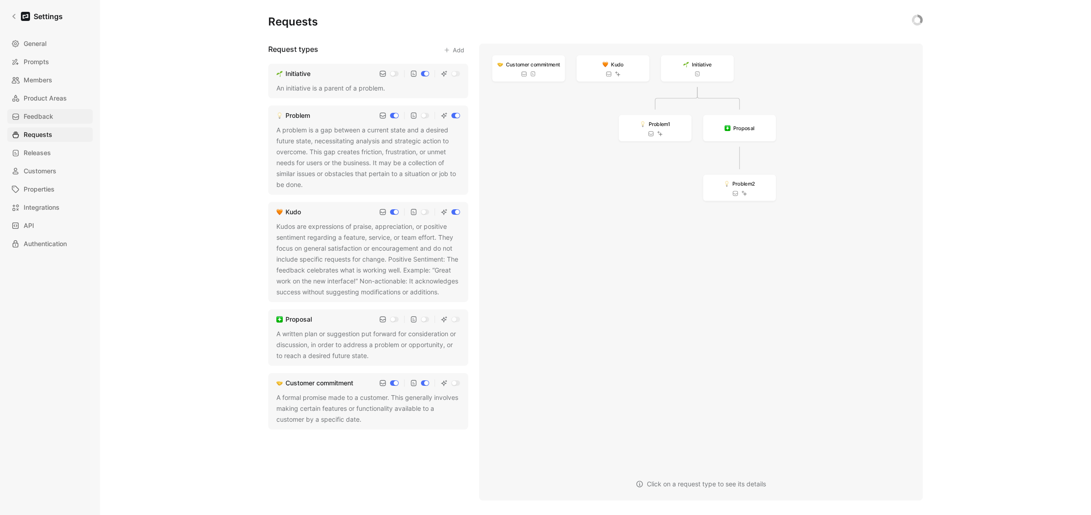
click at [53, 113] on span "Feedback" at bounding box center [39, 116] width 30 height 11
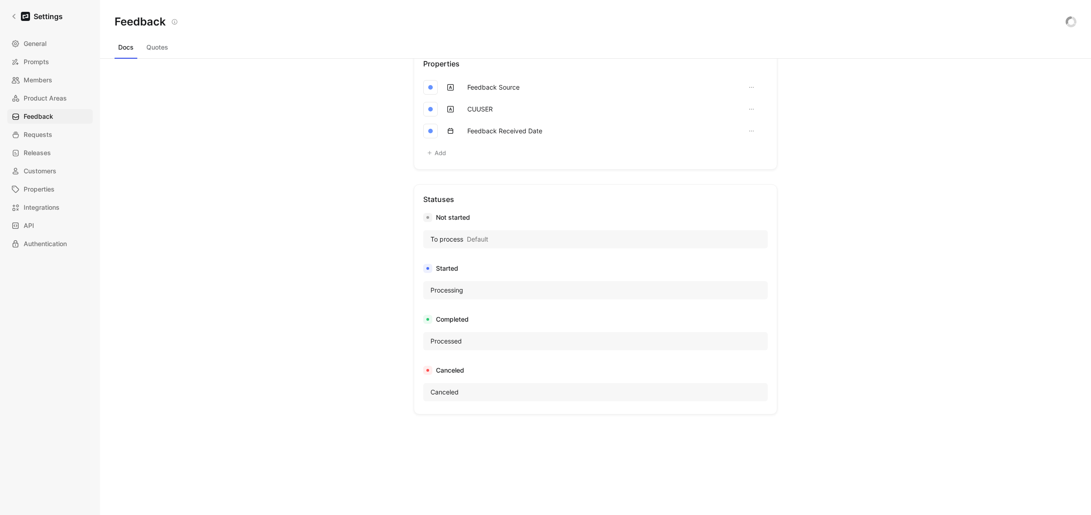
scroll to position [397, 0]
